Goal: Complete application form: Complete application form

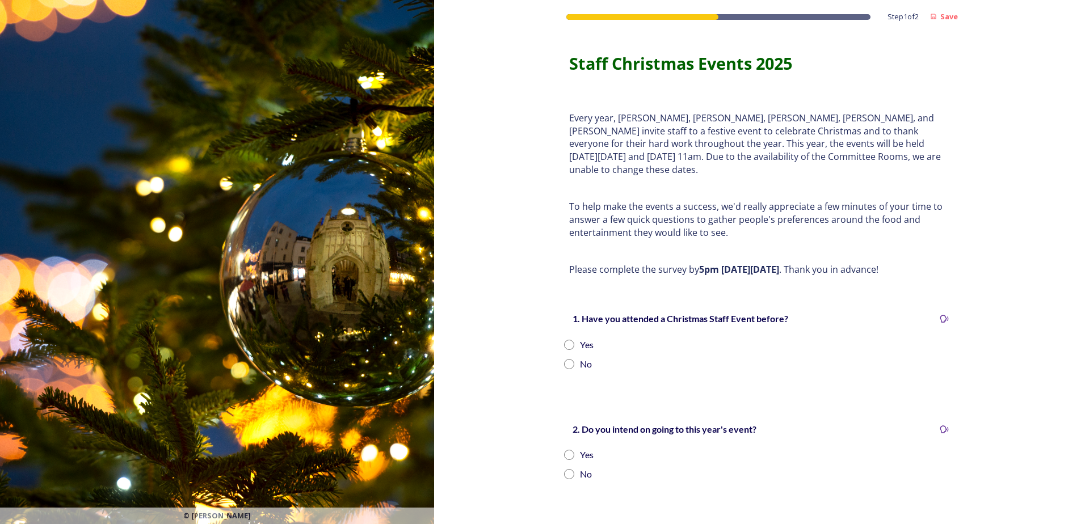
scroll to position [57, 0]
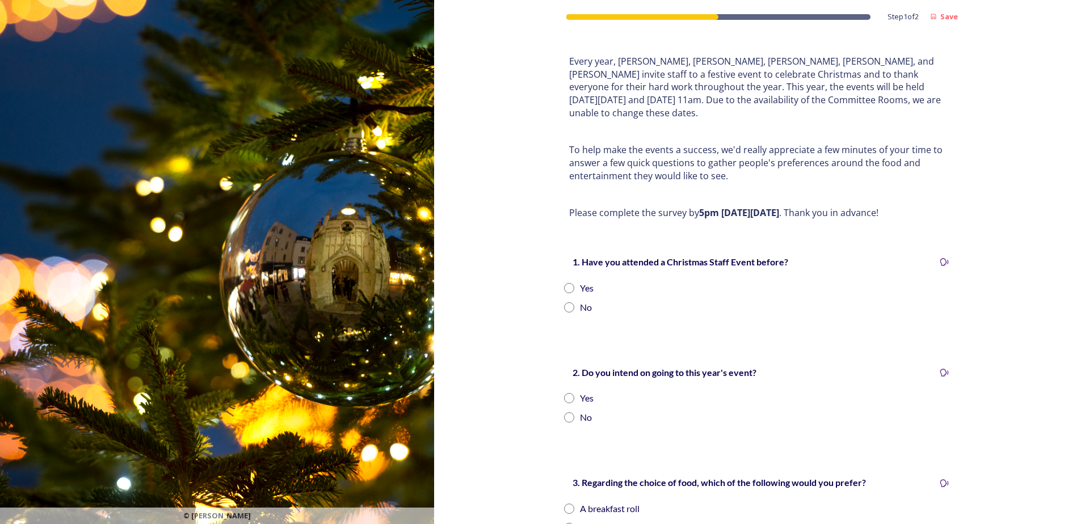
click at [566, 283] on input "radio" at bounding box center [569, 288] width 10 height 10
radio input "true"
click at [565, 393] on input "radio" at bounding box center [569, 398] width 10 height 10
radio input "true"
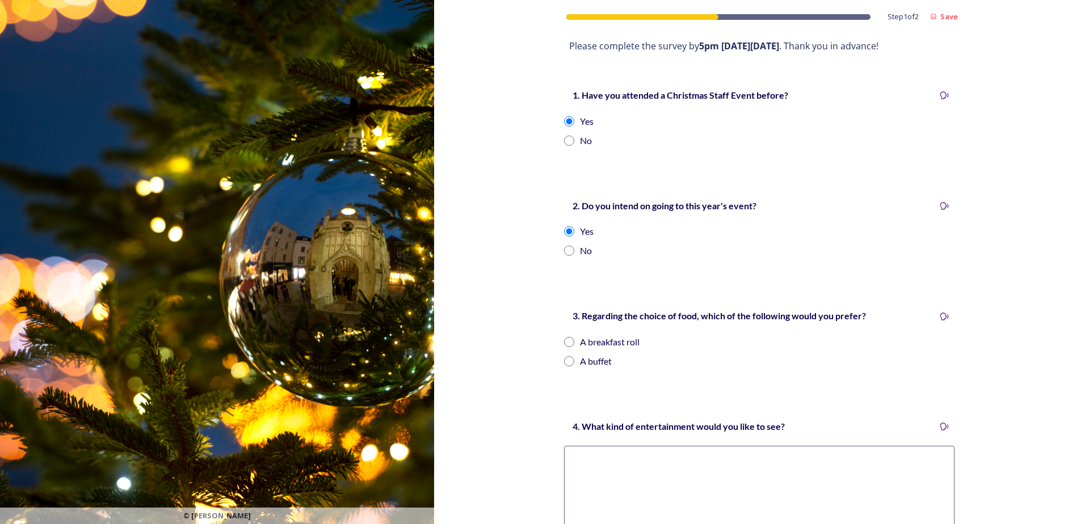
scroll to position [227, 0]
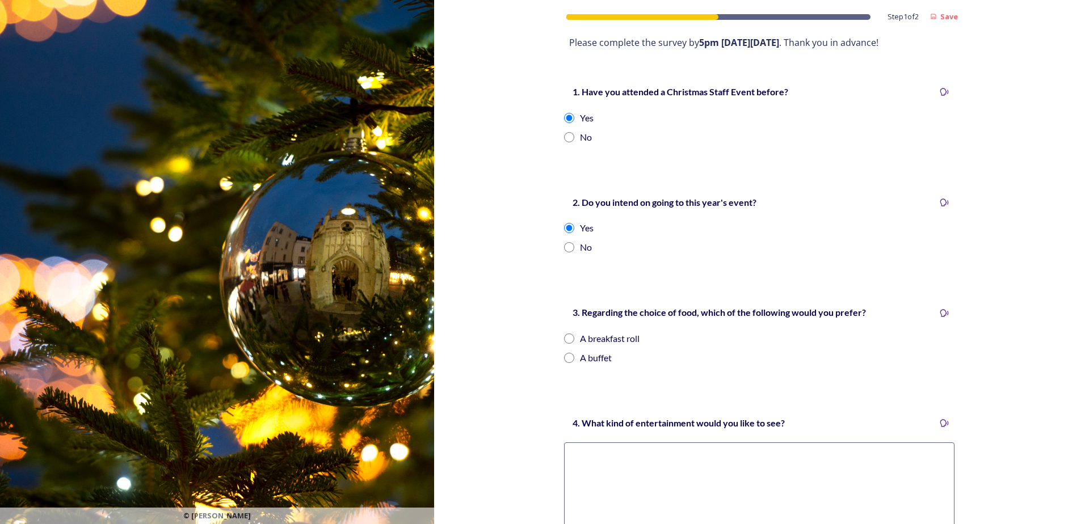
click at [564, 353] on input "radio" at bounding box center [569, 358] width 10 height 10
radio input "true"
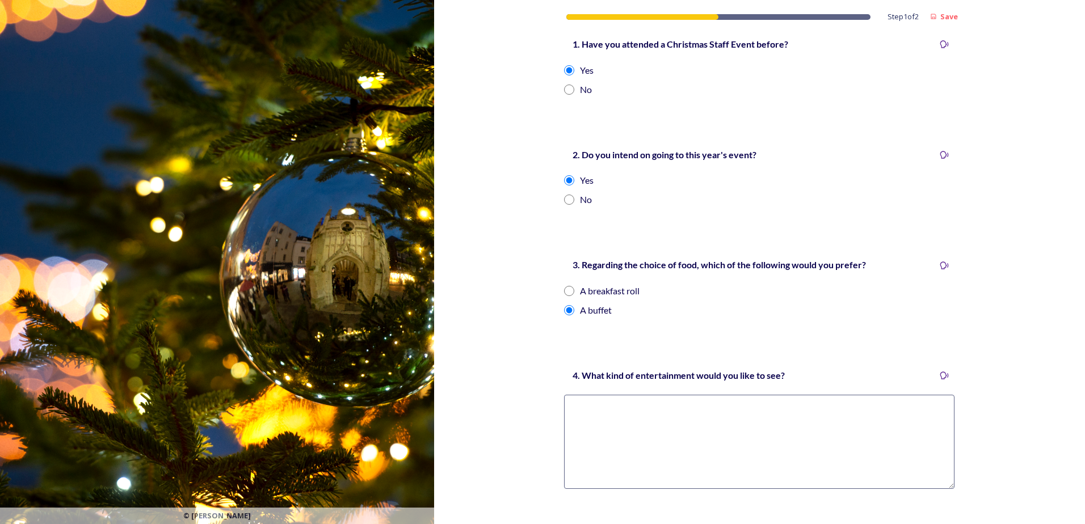
scroll to position [340, 0]
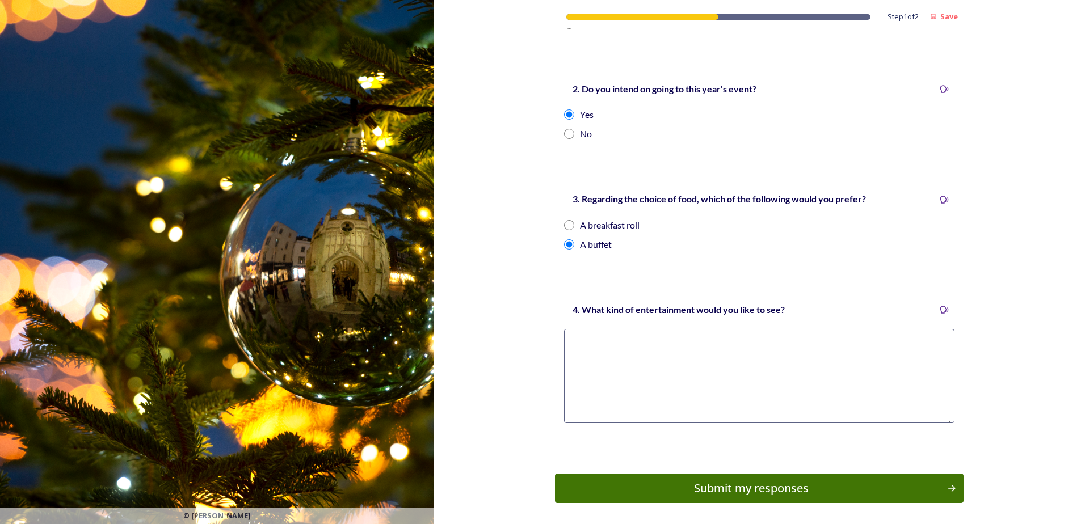
click at [651, 333] on textarea at bounding box center [759, 376] width 390 height 94
click at [576, 329] on textarea at bounding box center [759, 376] width 390 height 94
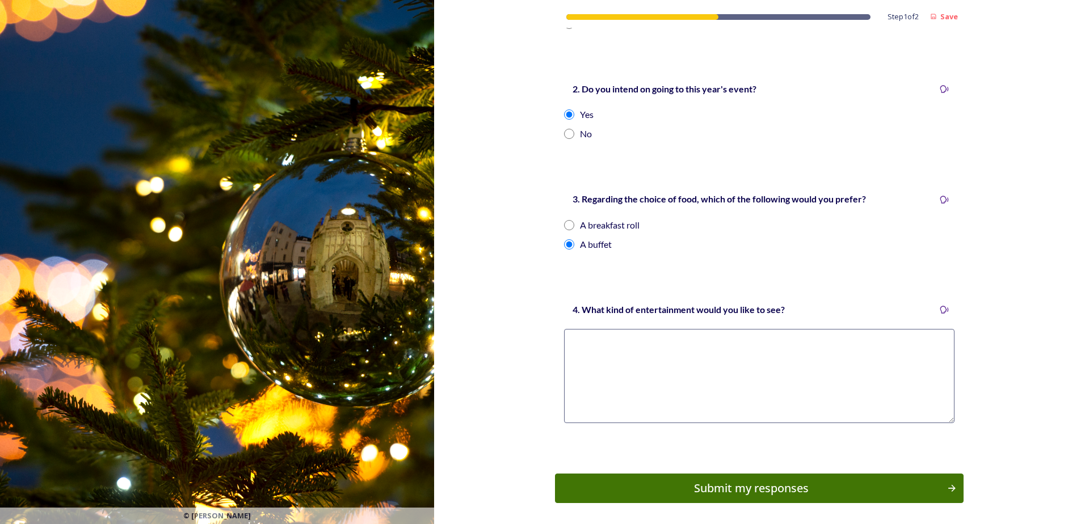
click at [572, 329] on textarea at bounding box center [759, 376] width 390 height 94
click at [570, 330] on textarea at bounding box center [759, 376] width 390 height 94
click at [575, 329] on textarea at bounding box center [759, 376] width 390 height 94
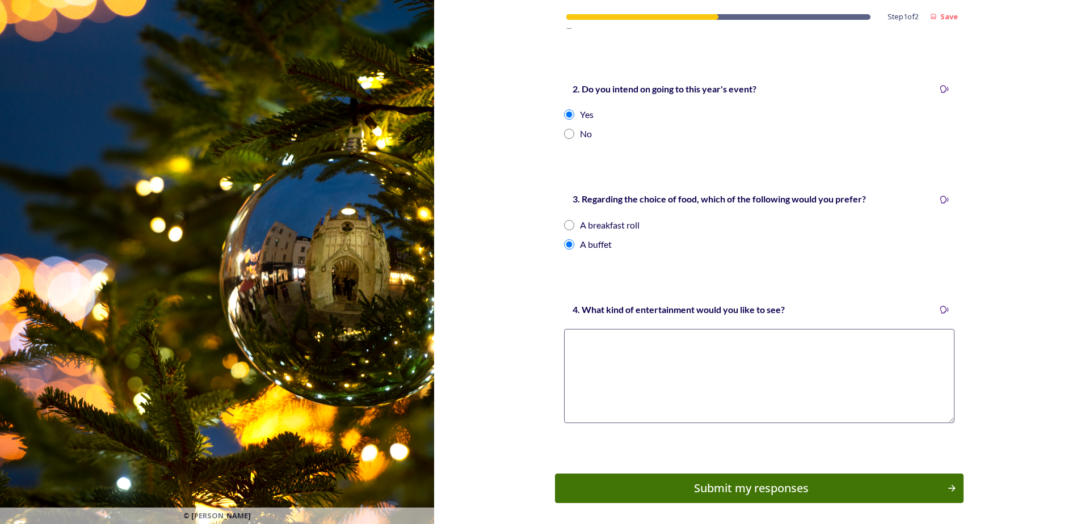
click at [575, 329] on textarea at bounding box center [759, 376] width 390 height 94
click at [582, 329] on textarea at bounding box center [759, 376] width 390 height 94
click at [589, 329] on textarea at bounding box center [759, 376] width 390 height 94
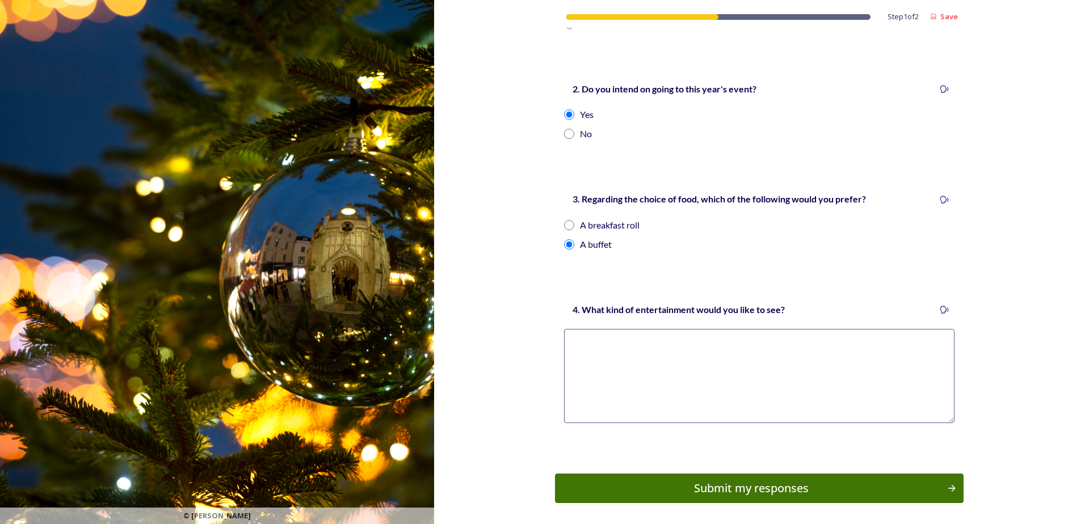
click at [589, 330] on textarea at bounding box center [759, 376] width 390 height 94
click at [583, 329] on textarea at bounding box center [759, 376] width 390 height 94
click at [579, 329] on textarea at bounding box center [759, 376] width 390 height 94
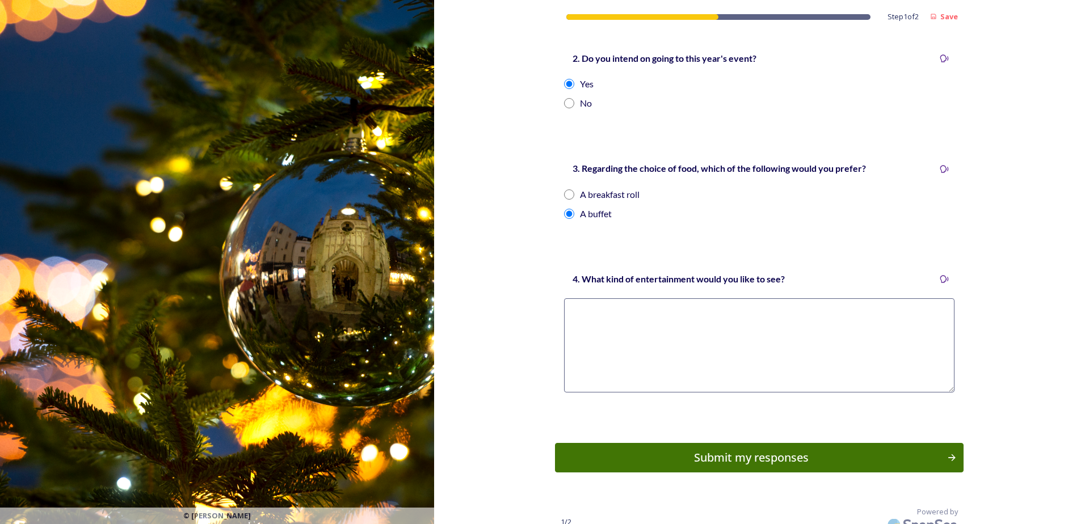
scroll to position [372, 0]
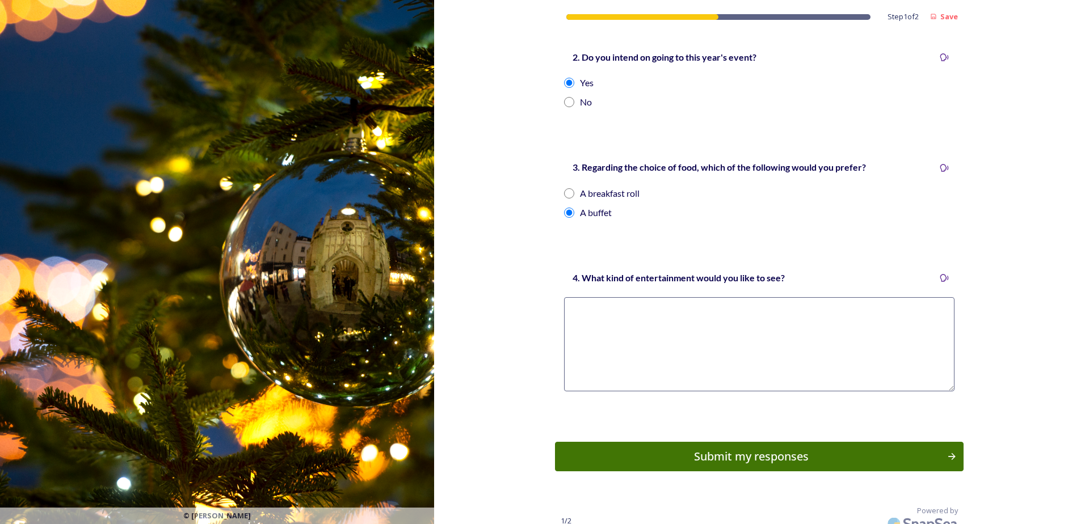
click at [549, 233] on div "Step 1 of 2 Save Staff Christmas Events 2025 Every year, [PERSON_NAME], [PERSON…" at bounding box center [759, 82] width 651 height 909
click at [579, 301] on textarea at bounding box center [759, 344] width 390 height 94
click at [579, 300] on textarea at bounding box center [759, 344] width 390 height 94
click at [579, 297] on textarea at bounding box center [759, 344] width 390 height 94
click at [578, 297] on textarea at bounding box center [759, 344] width 390 height 94
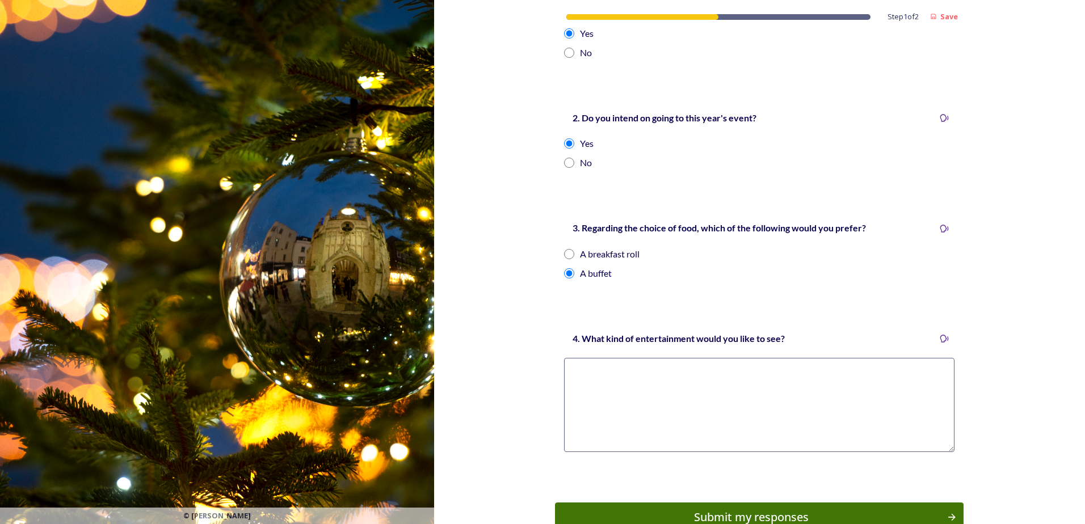
scroll to position [340, 0]
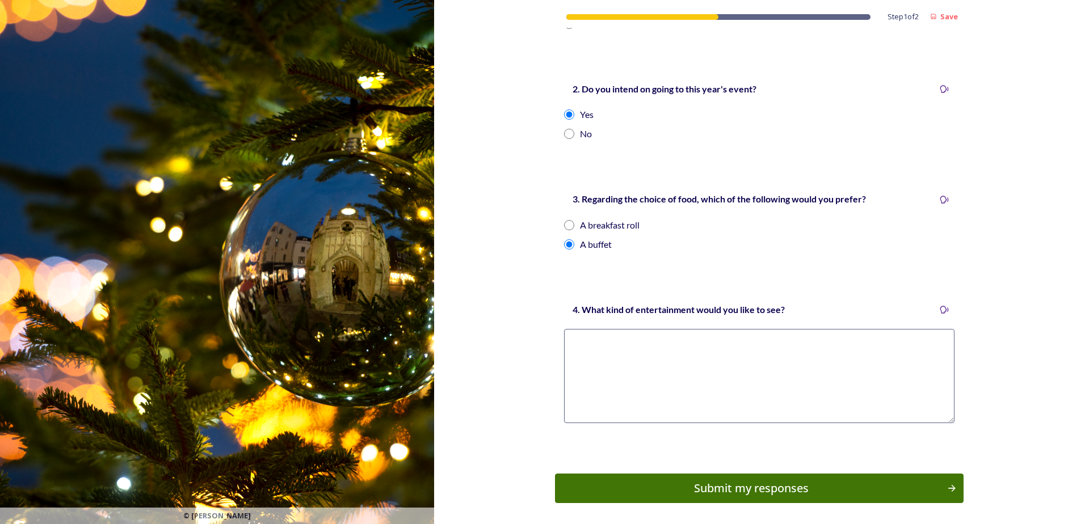
click at [589, 329] on textarea at bounding box center [759, 376] width 390 height 94
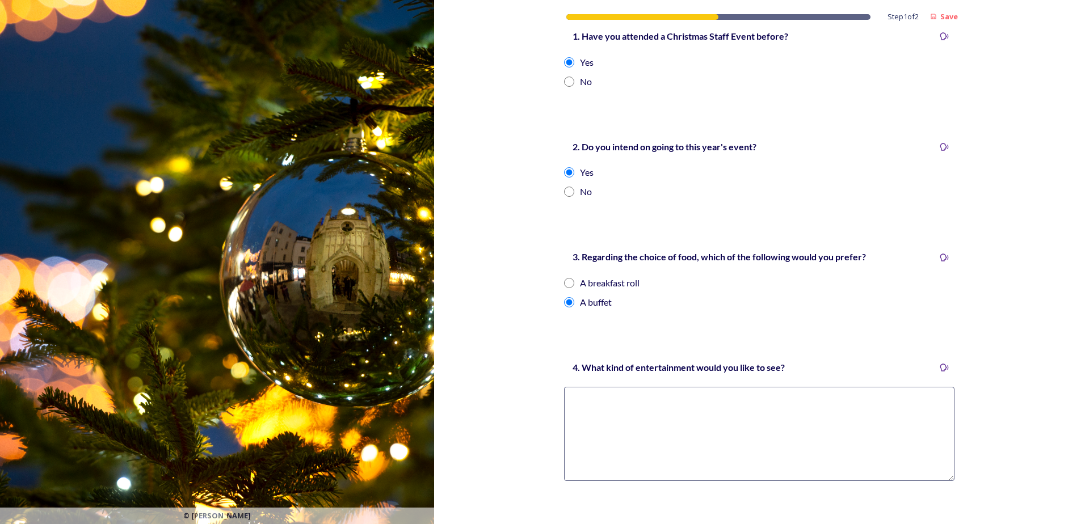
scroll to position [284, 0]
click at [598, 401] on textarea at bounding box center [759, 433] width 390 height 94
click at [598, 390] on textarea at bounding box center [759, 433] width 390 height 94
click at [623, 386] on textarea at bounding box center [759, 433] width 390 height 94
click at [603, 386] on textarea at bounding box center [759, 433] width 390 height 94
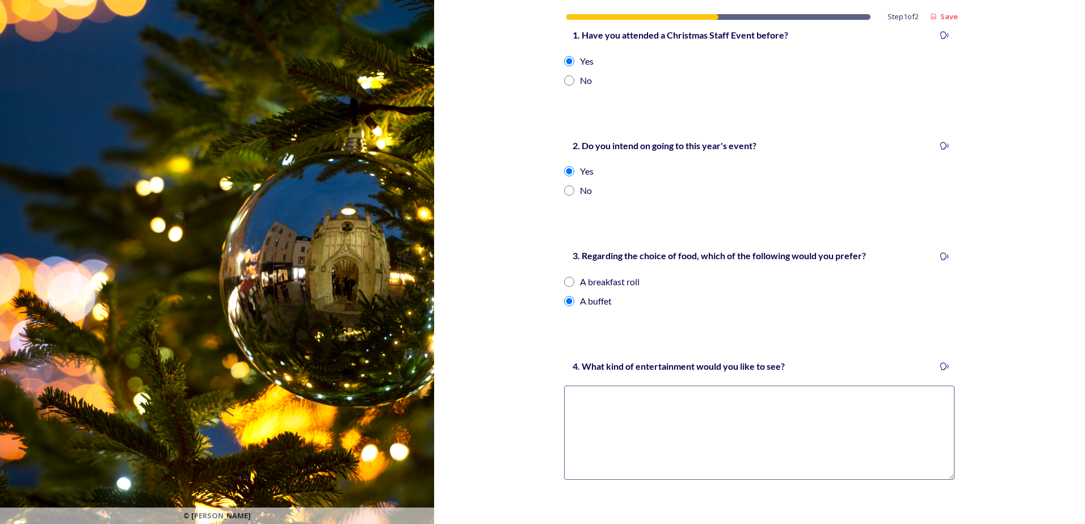
click at [605, 386] on textarea at bounding box center [759, 433] width 390 height 94
click at [600, 389] on textarea at bounding box center [759, 433] width 390 height 94
click at [595, 386] on textarea at bounding box center [759, 433] width 390 height 94
click at [592, 386] on textarea at bounding box center [759, 433] width 390 height 94
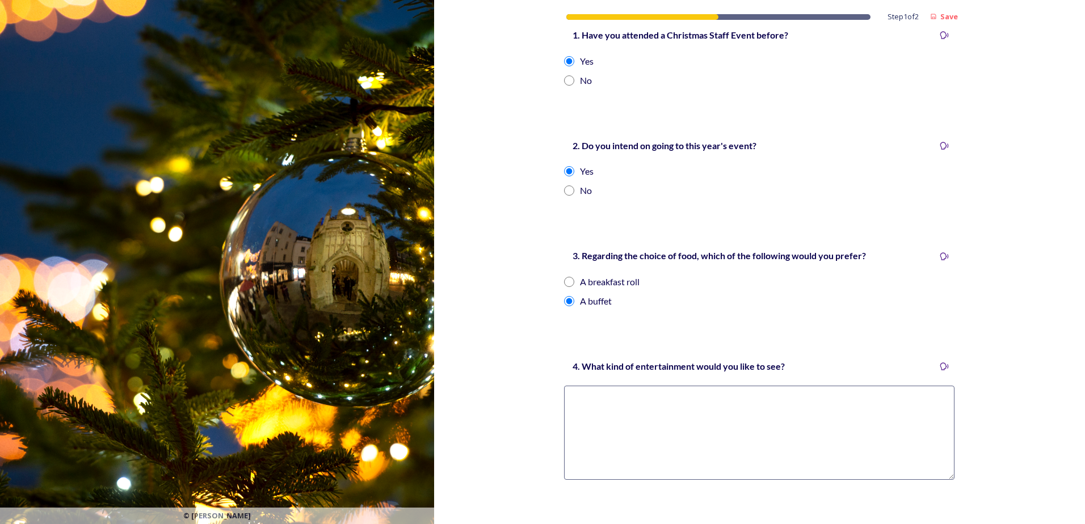
click at [588, 387] on textarea at bounding box center [759, 433] width 390 height 94
click at [580, 390] on textarea at bounding box center [759, 433] width 390 height 94
click at [588, 386] on textarea at bounding box center [759, 433] width 390 height 94
click at [630, 403] on textarea at bounding box center [759, 433] width 390 height 94
click at [616, 390] on textarea at bounding box center [759, 433] width 390 height 94
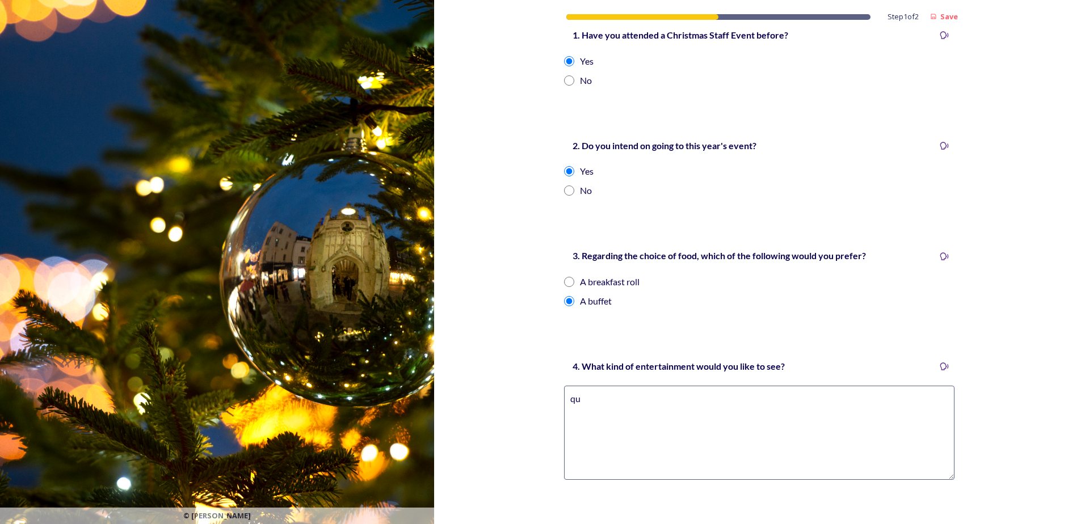
type textarea "q"
click at [692, 386] on textarea "quizzes prizes and good times" at bounding box center [759, 433] width 390 height 94
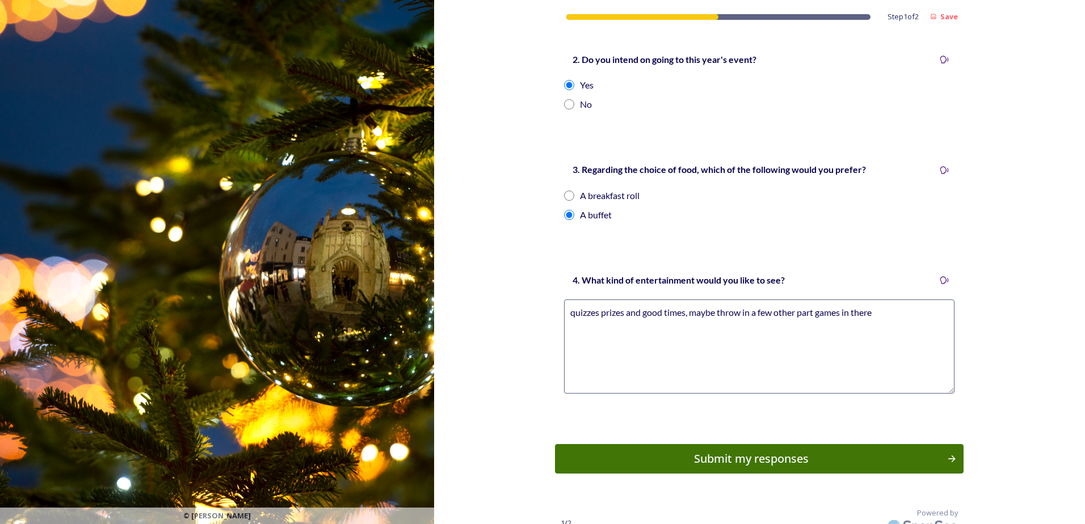
scroll to position [372, 0]
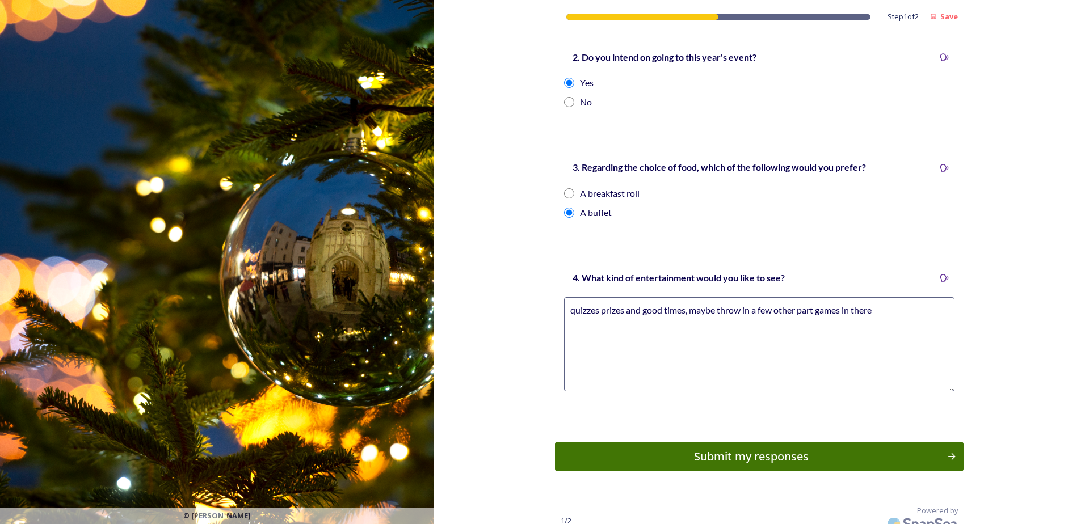
click at [814, 301] on textarea "quizzes prizes and good times, maybe throw in a few other part games in there" at bounding box center [759, 344] width 390 height 94
type textarea "quizzes prizes and good times, maybe throw in a few other party games in there"
click at [738, 448] on div "Submit my responses" at bounding box center [751, 456] width 384 height 17
